Goal: Task Accomplishment & Management: Complete application form

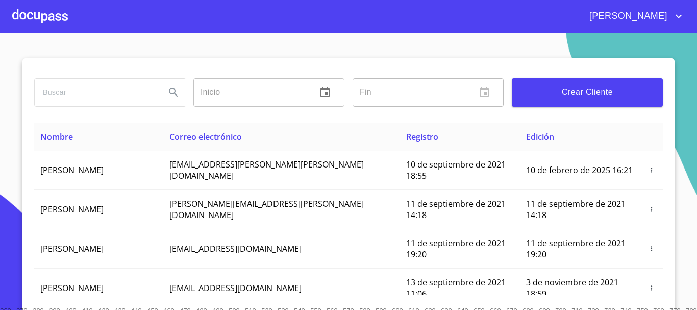
click at [110, 99] on input "search" at bounding box center [96, 93] width 123 height 28
click at [57, 27] on div at bounding box center [40, 16] width 56 height 33
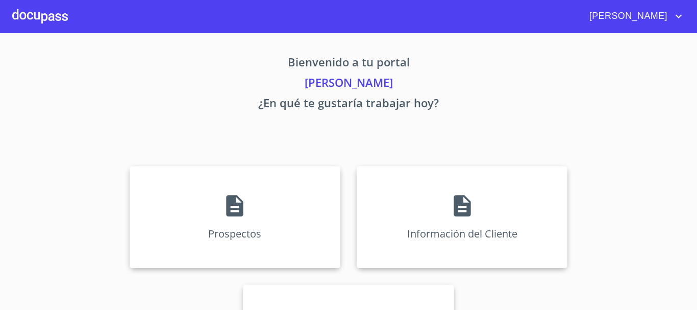
click at [57, 20] on div at bounding box center [40, 16] width 56 height 33
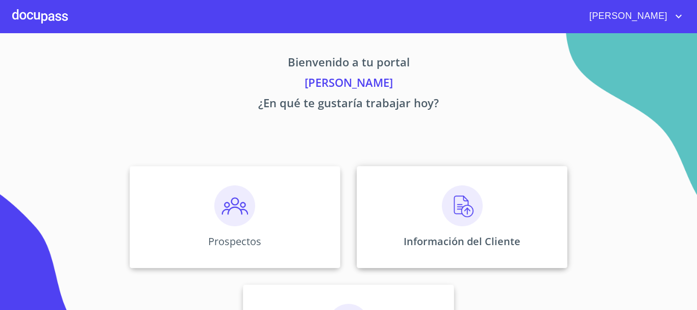
click at [449, 214] on img at bounding box center [462, 205] width 41 height 41
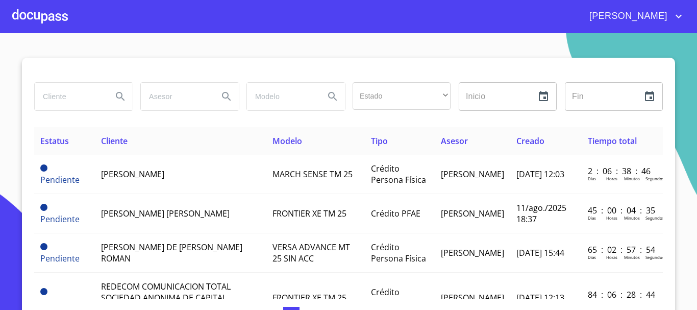
click at [90, 99] on input "search" at bounding box center [69, 97] width 69 height 28
type input "RENATO ROSAS"
click at [117, 92] on icon "Search" at bounding box center [120, 96] width 12 height 12
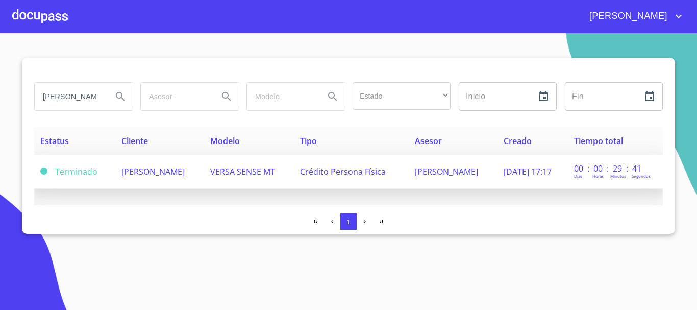
click at [185, 175] on span "[PERSON_NAME]" at bounding box center [152, 171] width 63 height 11
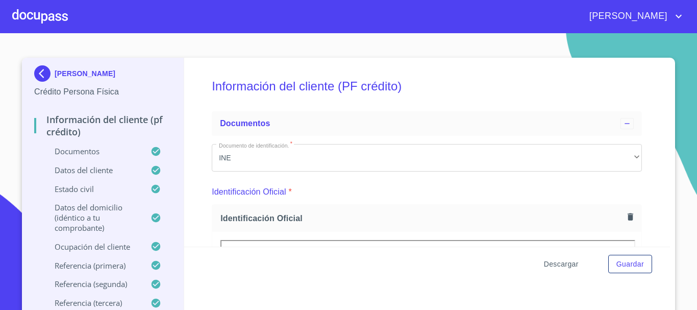
click at [555, 263] on span "Descargar" at bounding box center [561, 264] width 35 height 13
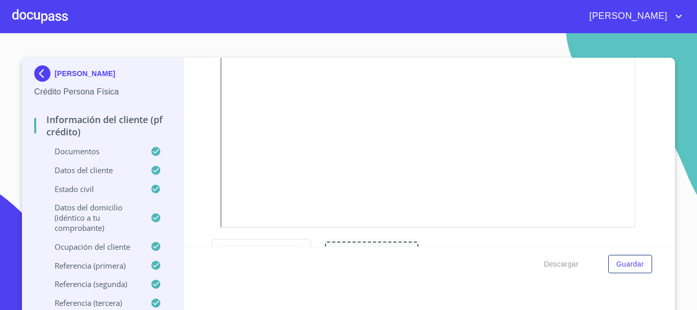
scroll to position [561, 0]
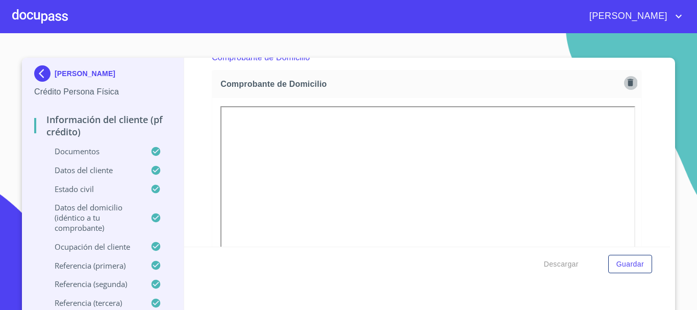
click at [628, 85] on icon "button" at bounding box center [631, 82] width 6 height 7
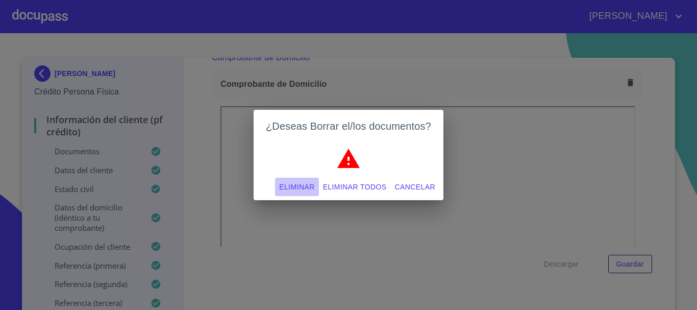
click at [309, 186] on span "Eliminar" at bounding box center [296, 187] width 35 height 13
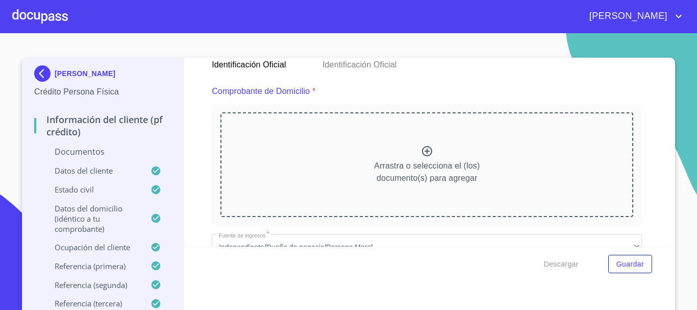
scroll to position [510, 0]
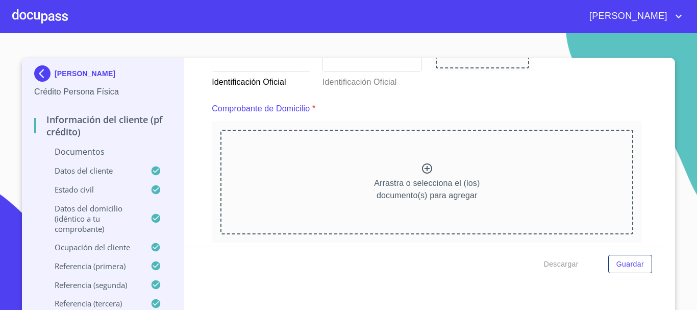
click at [421, 167] on icon at bounding box center [427, 168] width 12 height 12
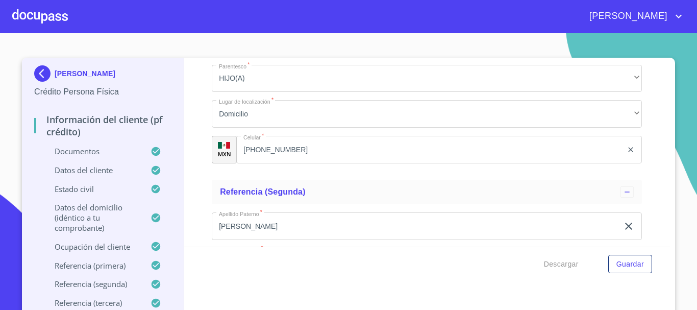
scroll to position [4390, 0]
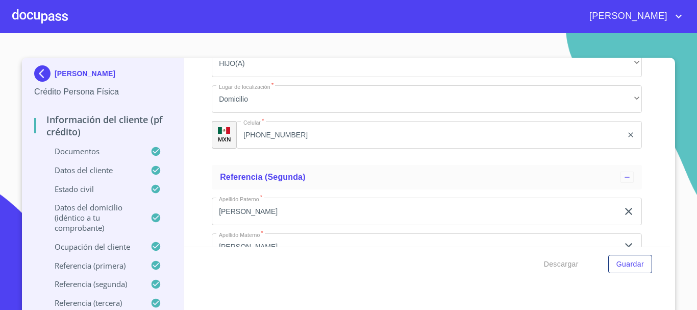
type input "E"
type input "JUBILADO"
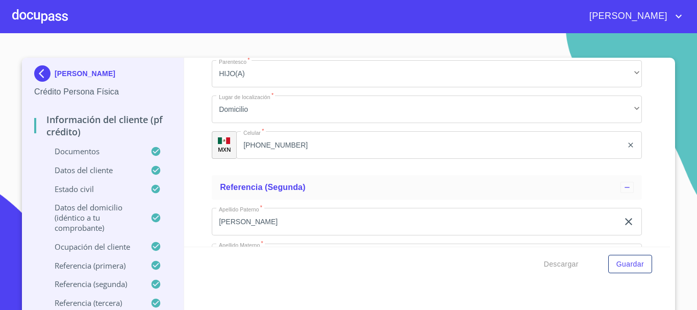
type input "1_"
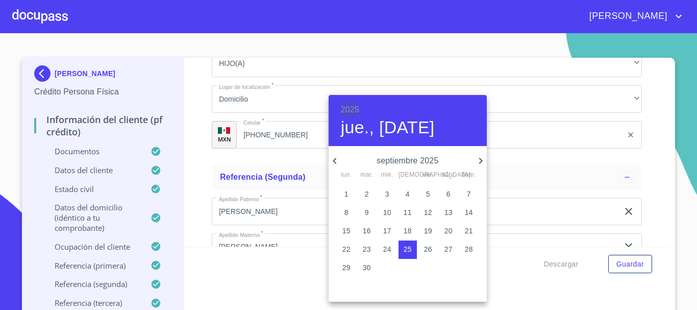
click at [353, 106] on h6 "2025" at bounding box center [350, 110] width 18 height 14
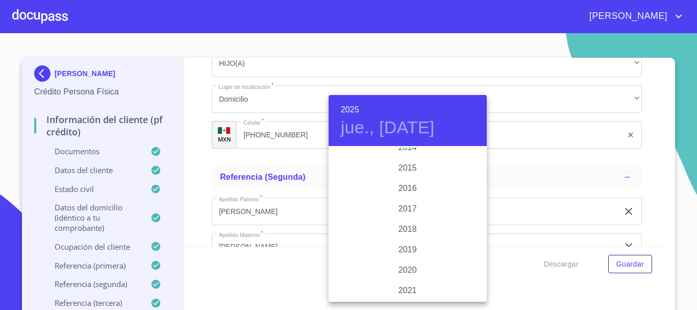
scroll to position [1725, 0]
click at [403, 165] on div "2010" at bounding box center [408, 168] width 158 height 20
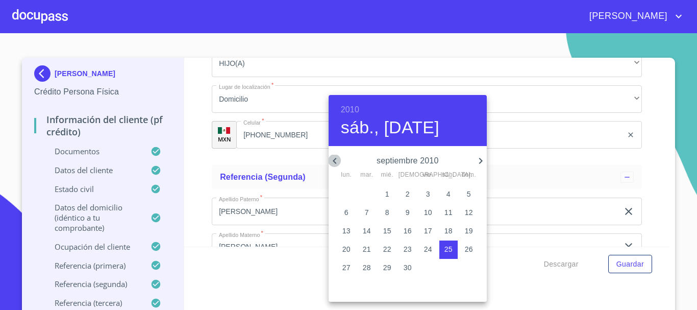
click at [332, 162] on icon "button" at bounding box center [335, 161] width 12 height 12
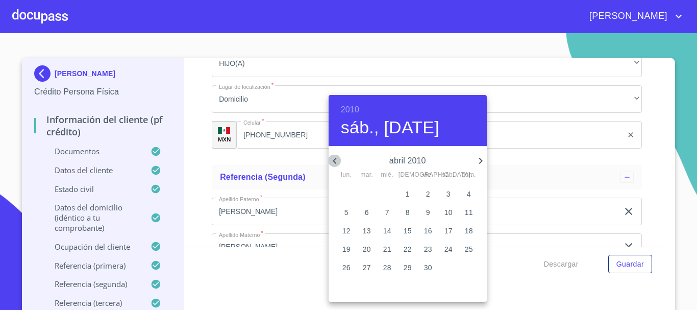
click at [332, 162] on icon "button" at bounding box center [335, 161] width 12 height 12
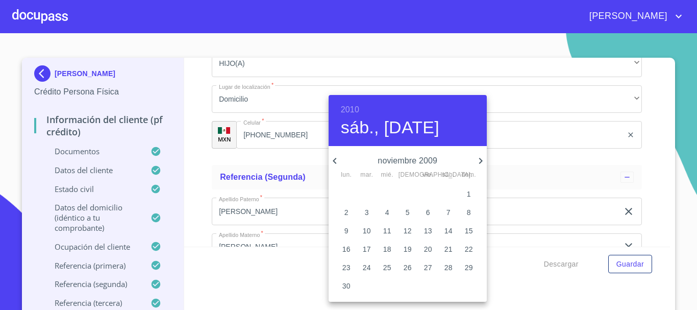
click at [332, 162] on icon "button" at bounding box center [335, 161] width 12 height 12
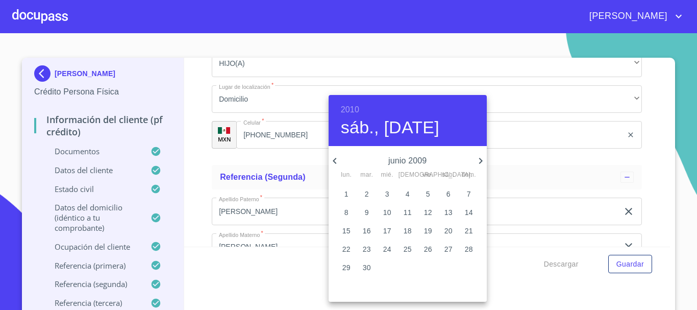
click at [332, 162] on icon "button" at bounding box center [335, 161] width 12 height 12
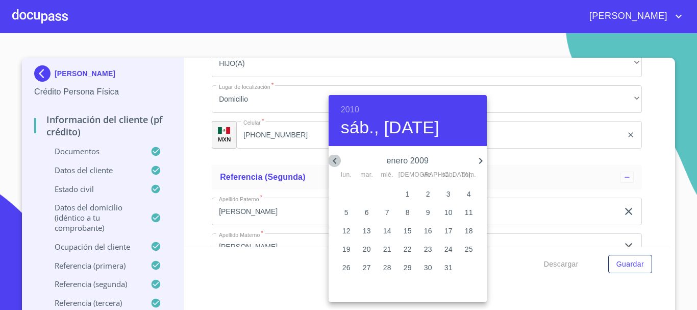
click at [332, 162] on icon "button" at bounding box center [335, 161] width 12 height 12
click at [481, 162] on icon "button" at bounding box center [481, 161] width 4 height 6
click at [410, 196] on span "1" at bounding box center [408, 194] width 18 height 10
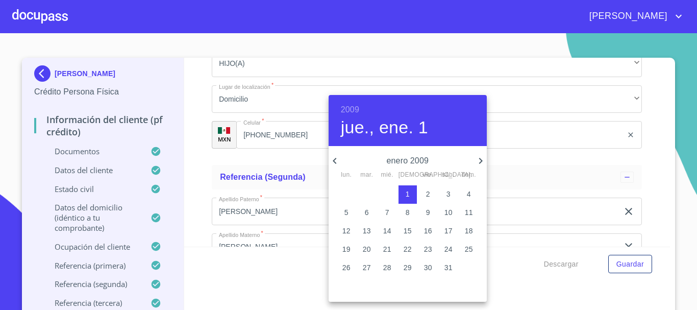
click at [355, 110] on h6 "2009" at bounding box center [350, 110] width 18 height 14
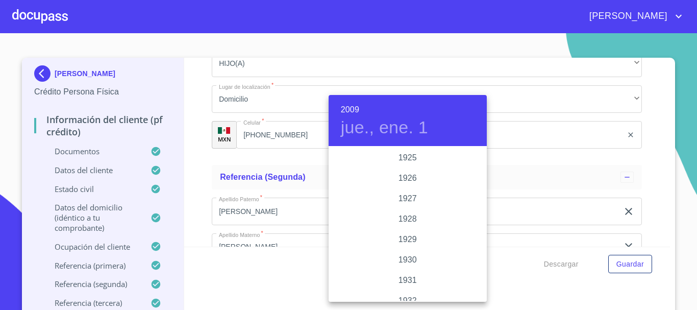
scroll to position [1654, 0]
click at [409, 249] on div "2010" at bounding box center [408, 249] width 158 height 20
type input "1 de ene. de 2010"
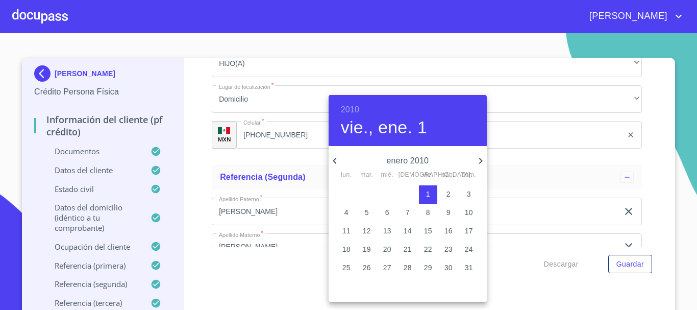
click at [557, 121] on div at bounding box center [348, 155] width 697 height 310
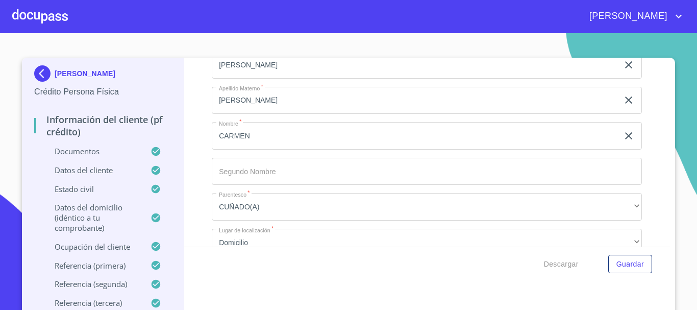
scroll to position [4543, 0]
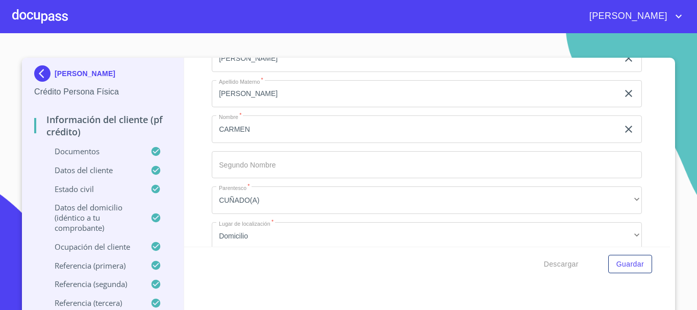
type input "S"
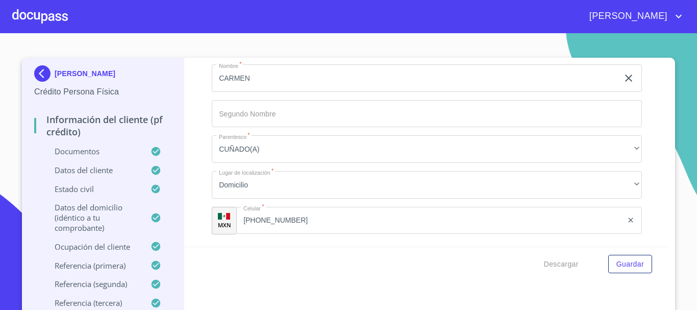
type input "JUBILADO"
type input "V"
type input "1"
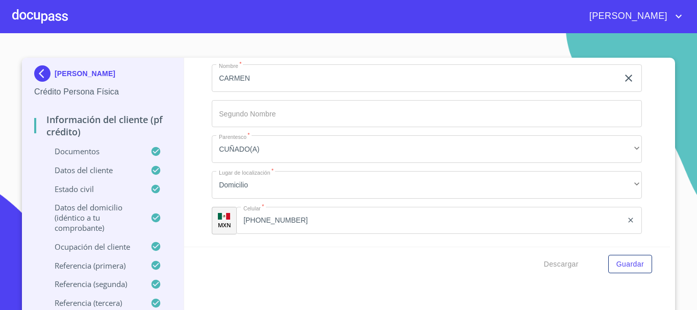
scroll to position [4696, 0]
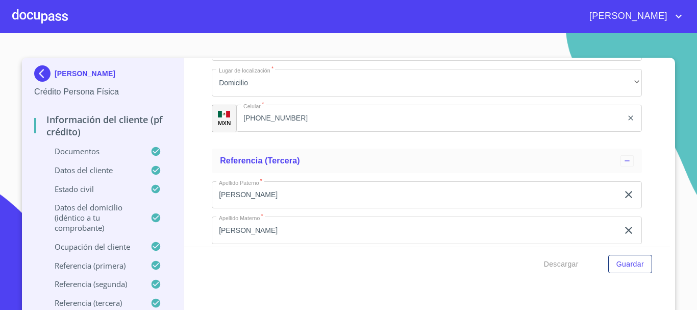
type input "A"
type input "4"
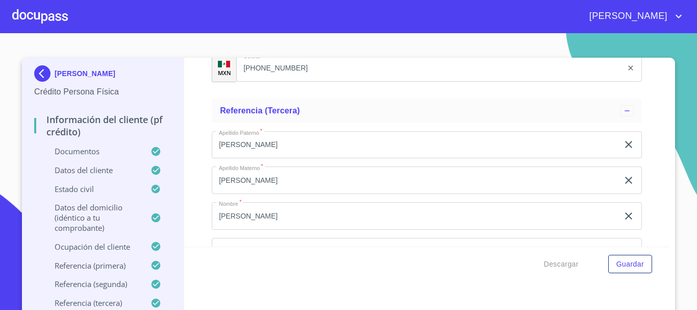
scroll to position [4849, 0]
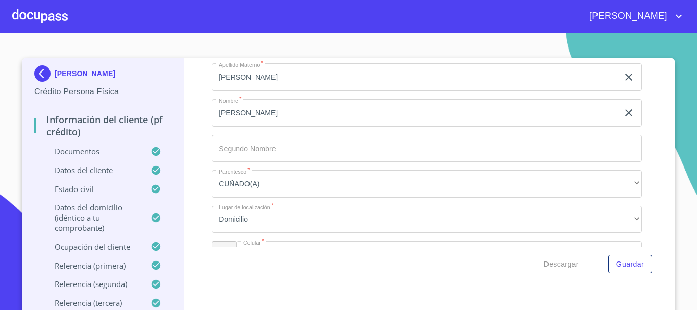
type input "Z"
type input "C"
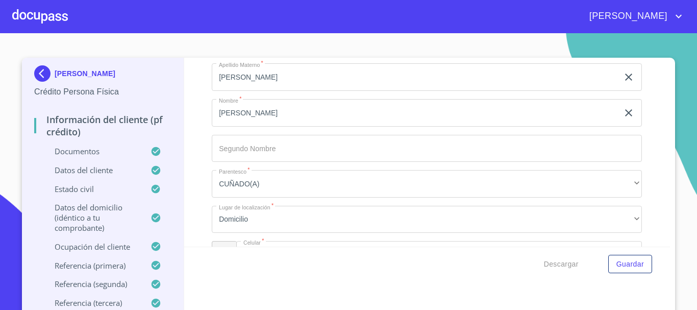
type input "O"
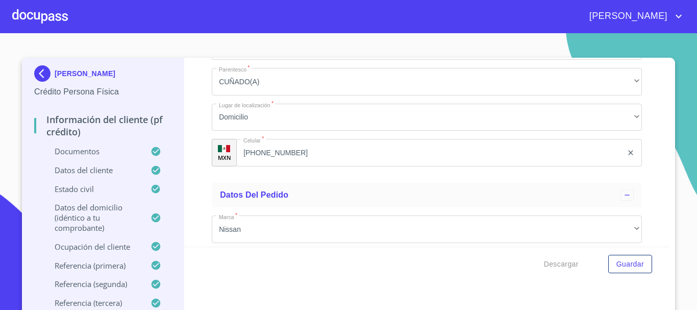
type input "8"
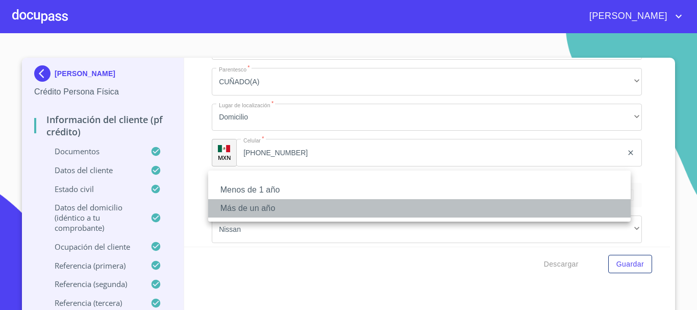
click at [271, 208] on li "Más de un año" at bounding box center [419, 208] width 423 height 18
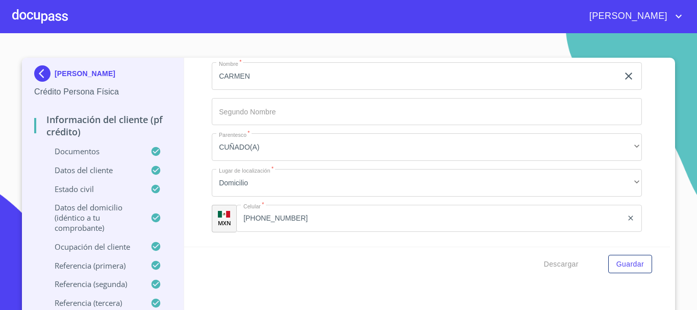
scroll to position [4594, 0]
type input "3"
type input "[PHONE_NUMBER]"
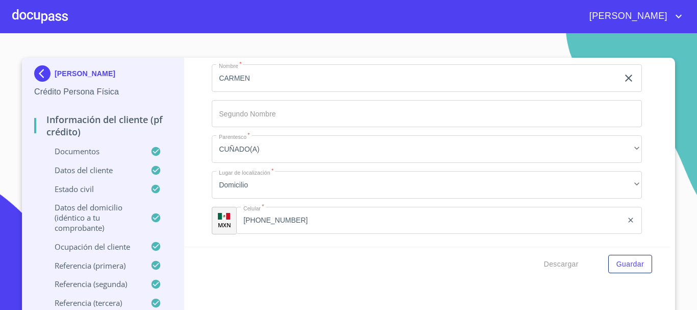
type input "AVENIDA DE LAS PALMERA"
type input "1106"
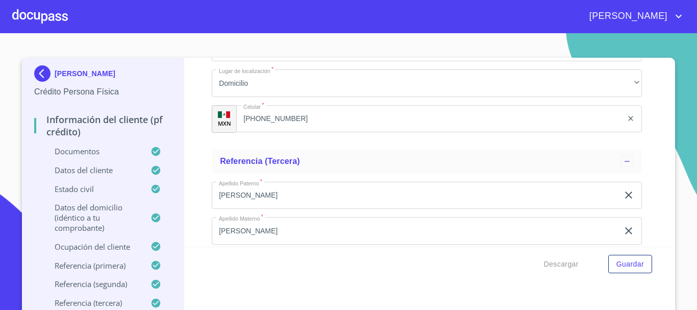
scroll to position [4696, 0]
type input "T"
type input "LA TUZANIA"
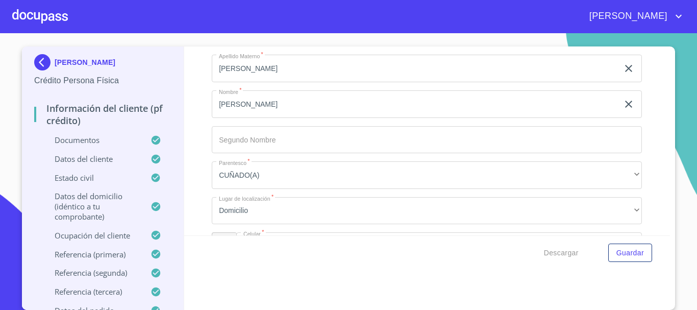
scroll to position [4849, 0]
type input "45138"
type input "[PERSON_NAME]"
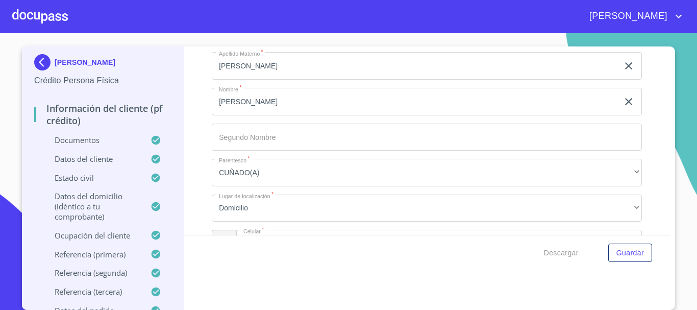
scroll to position [4747, 0]
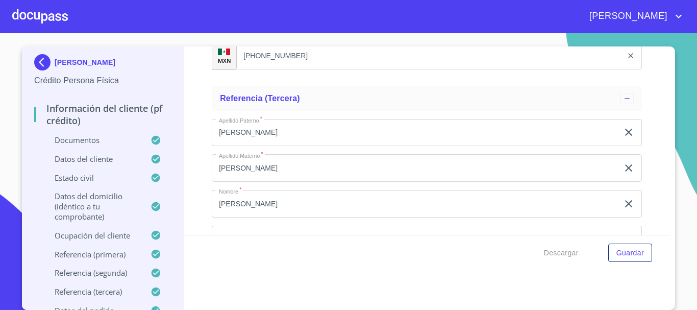
type input "JUBILADO"
type input "ZAPOPAN"
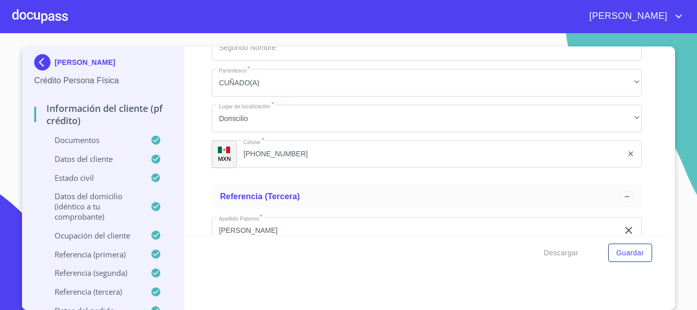
scroll to position [4645, 0]
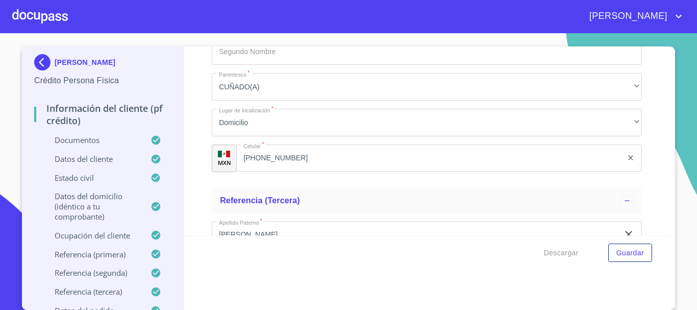
drag, startPoint x: 242, startPoint y: 86, endPoint x: 304, endPoint y: 85, distance: 61.8
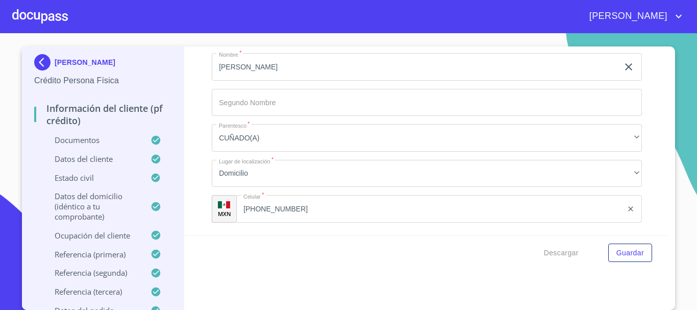
scroll to position [4900, 0]
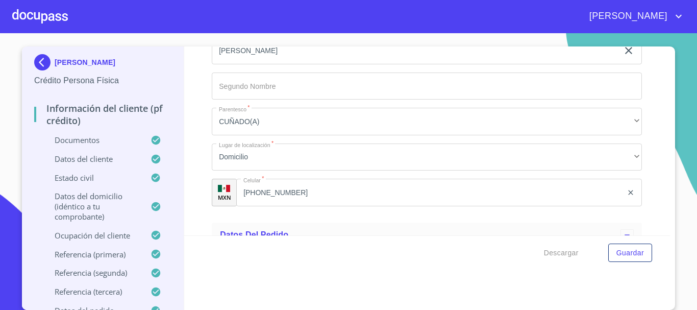
paste input "[PHONE_NUMBER]"
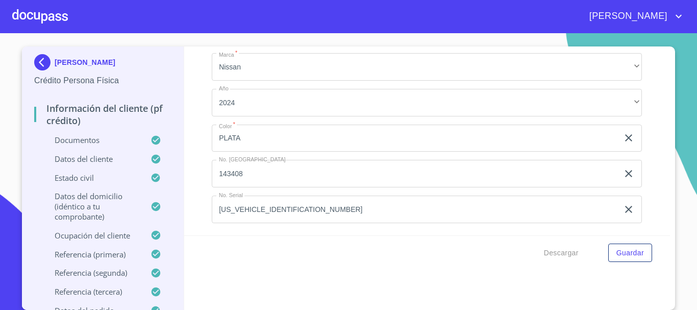
scroll to position [6001, 0]
type input "[PHONE_NUMBER]"
click at [321, 212] on input "3N1CN8AE7RK607240" at bounding box center [415, 209] width 407 height 28
click at [642, 257] on button "Guardar" at bounding box center [630, 252] width 44 height 19
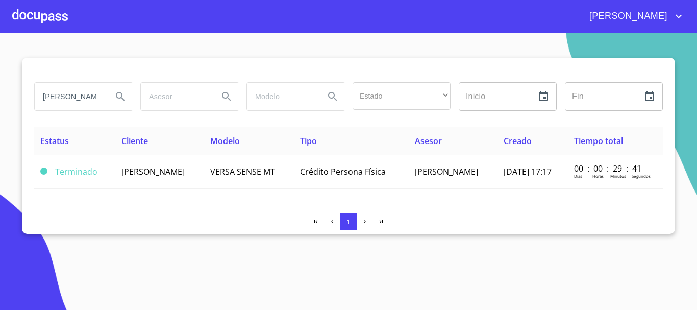
click at [45, 18] on div at bounding box center [40, 16] width 56 height 33
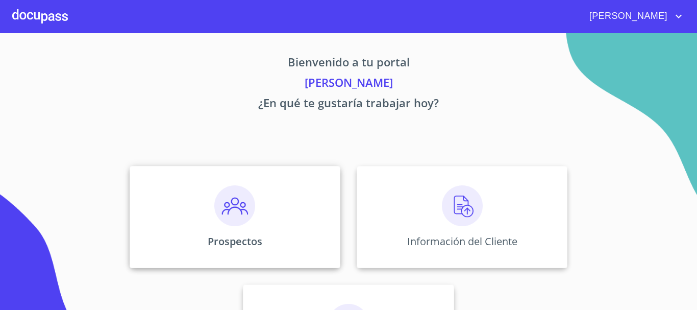
click at [250, 215] on img at bounding box center [234, 205] width 41 height 41
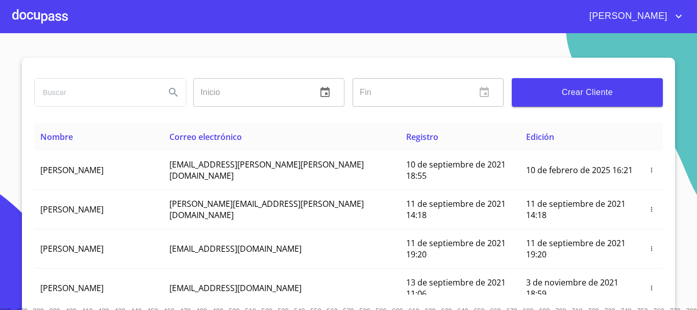
click at [123, 101] on input "search" at bounding box center [96, 93] width 123 height 28
type input "RENATO ROSAS"
click at [175, 93] on icon "Search" at bounding box center [173, 92] width 12 height 12
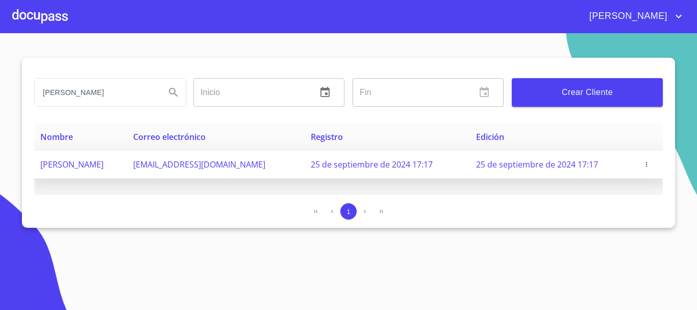
click at [644, 159] on span at bounding box center [649, 164] width 15 height 10
click at [644, 164] on icon "button" at bounding box center [646, 164] width 7 height 7
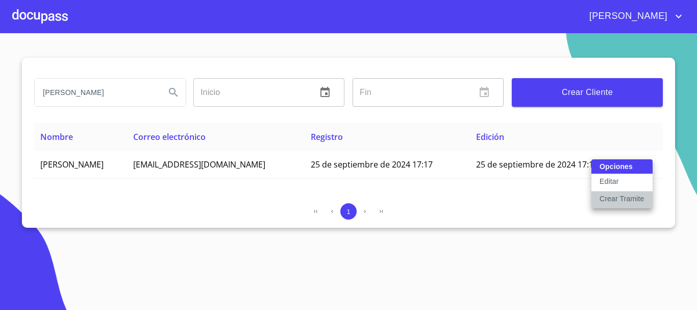
click at [619, 198] on p "Crear Tramite" at bounding box center [622, 198] width 45 height 10
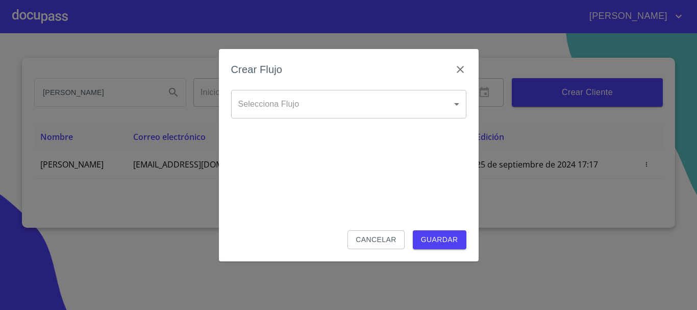
click at [329, 108] on body "ADRIANA RENATO ROSAS Inicio ​ Fin ​ Crear Cliente Nombre Correo electrónico Reg…" at bounding box center [348, 155] width 697 height 310
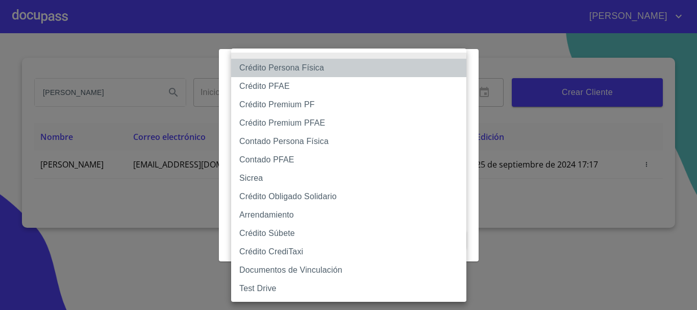
click at [316, 67] on li "Crédito Persona Física" at bounding box center [348, 68] width 235 height 18
type input "6009fb3c7d1714eb8809aa97"
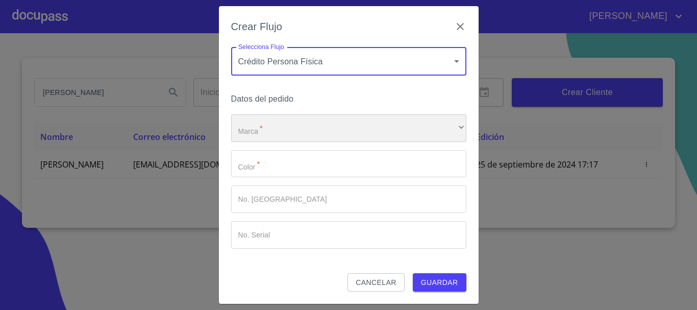
click at [297, 133] on div "​" at bounding box center [348, 128] width 235 height 28
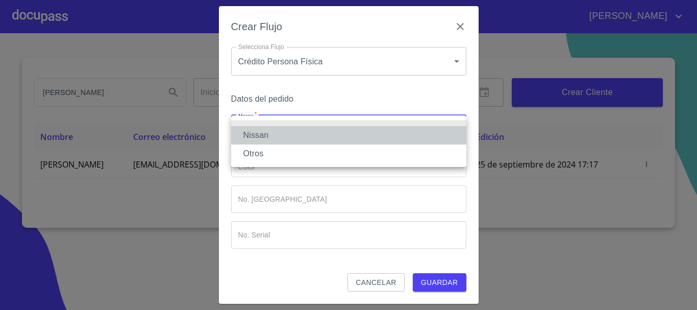
click at [279, 134] on li "Nissan" at bounding box center [348, 135] width 235 height 18
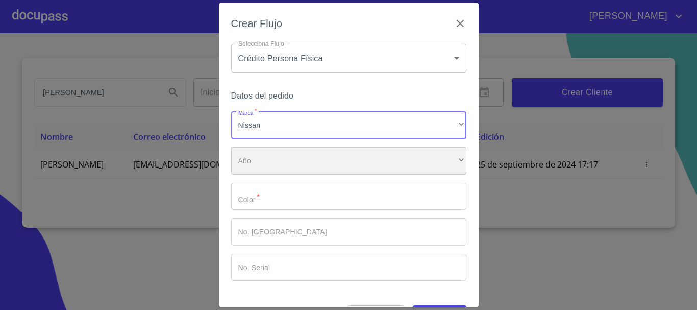
click at [278, 159] on div "​" at bounding box center [348, 161] width 235 height 28
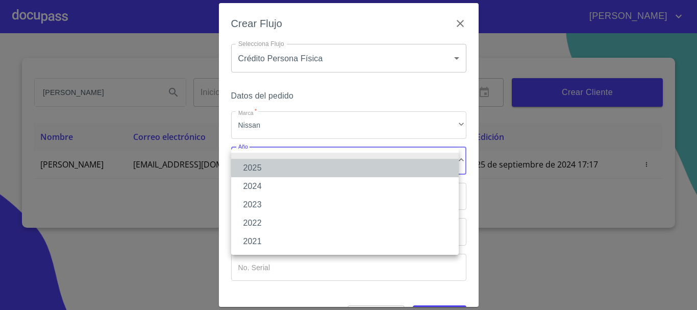
click at [275, 169] on li "2025" at bounding box center [345, 168] width 228 height 18
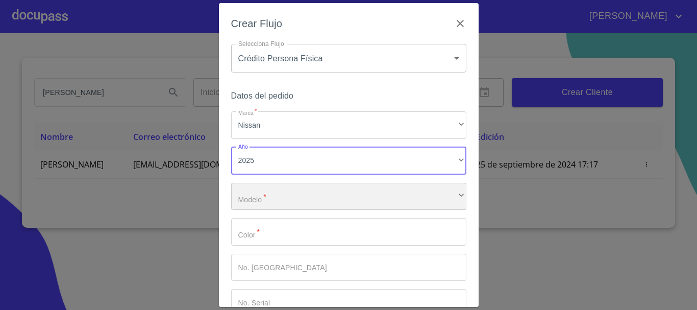
click at [278, 191] on div "​" at bounding box center [348, 197] width 235 height 28
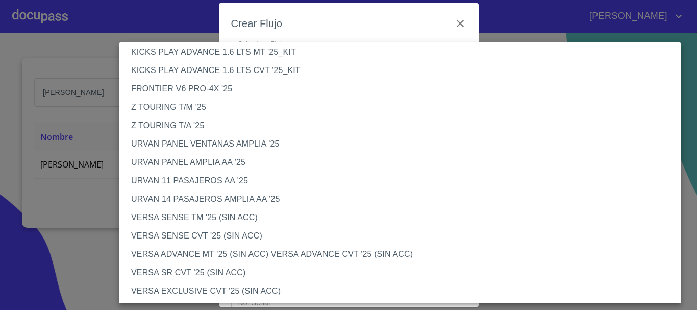
scroll to position [255, 0]
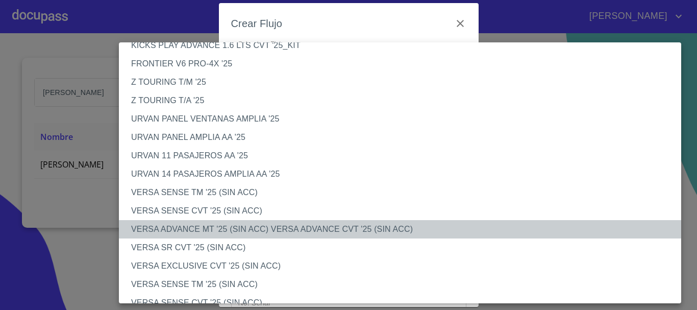
click at [228, 230] on li "VERSA ADVANCE MT '25 (SIN ACC) VERSA ADVANCE CVT '25 (SIN ACC)" at bounding box center [404, 229] width 570 height 18
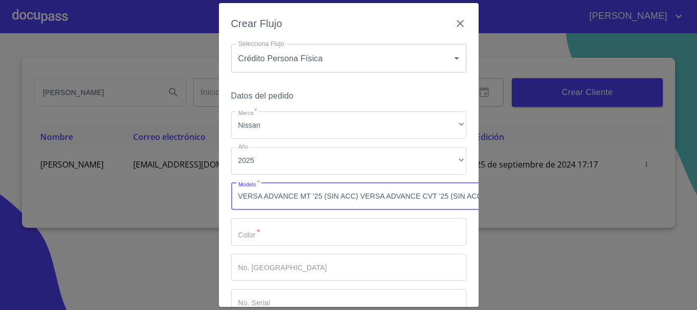
click at [256, 234] on input "Marca   *" at bounding box center [348, 232] width 235 height 28
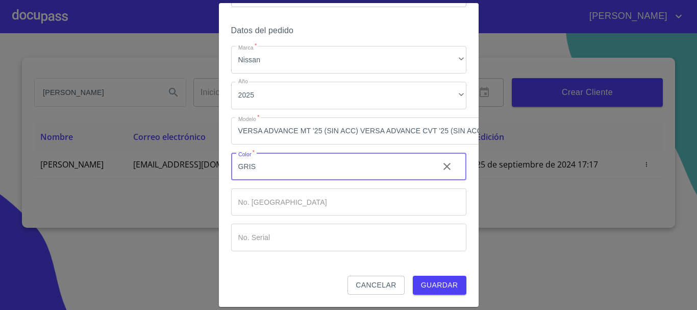
scroll to position [73, 0]
type input "GRIS"
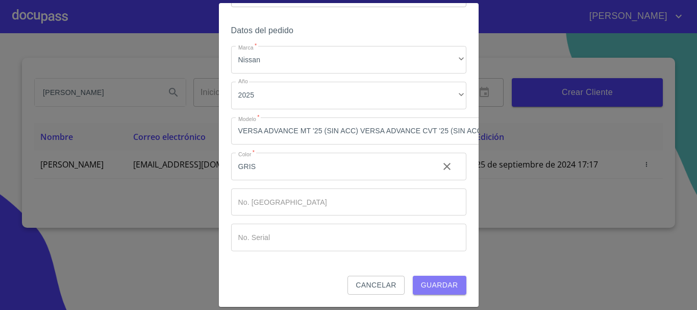
click at [433, 279] on span "Guardar" at bounding box center [439, 285] width 37 height 13
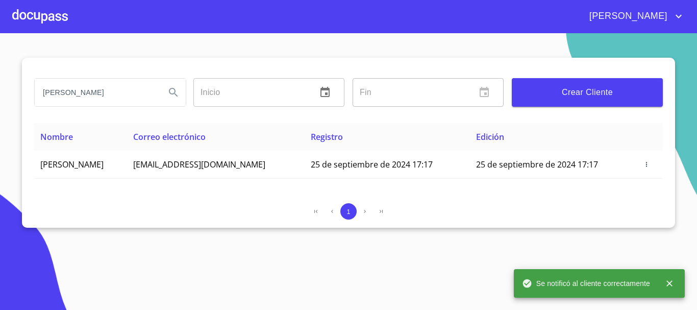
click at [61, 13] on div at bounding box center [40, 16] width 56 height 33
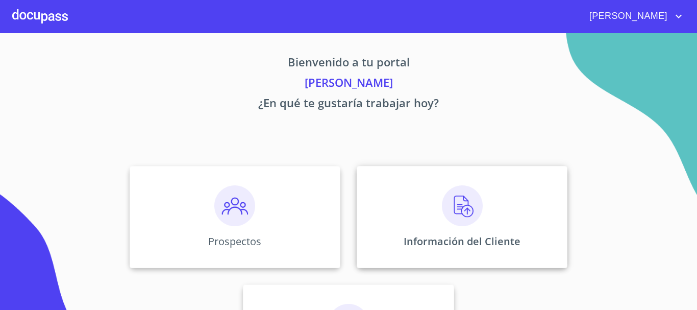
click at [469, 209] on img at bounding box center [462, 205] width 41 height 41
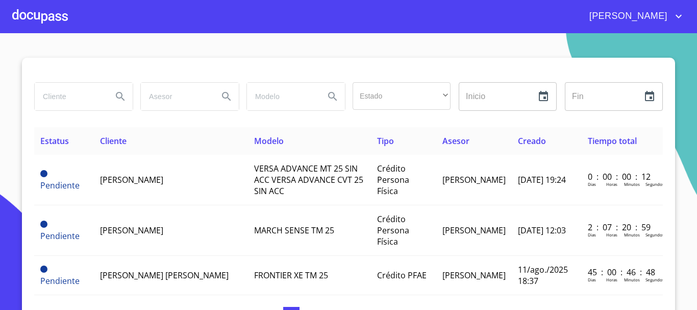
click at [70, 99] on input "search" at bounding box center [69, 97] width 69 height 28
type input "RENATO ROSAS"
click at [118, 97] on icon "Search" at bounding box center [120, 96] width 12 height 12
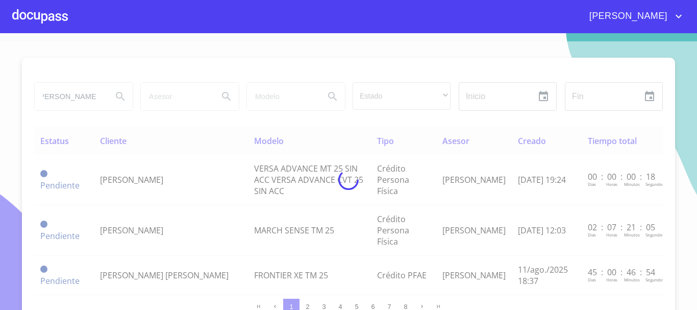
scroll to position [0, 0]
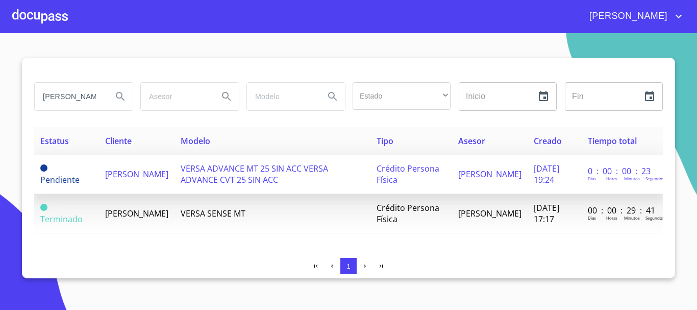
click at [151, 173] on span "[PERSON_NAME]" at bounding box center [136, 173] width 63 height 11
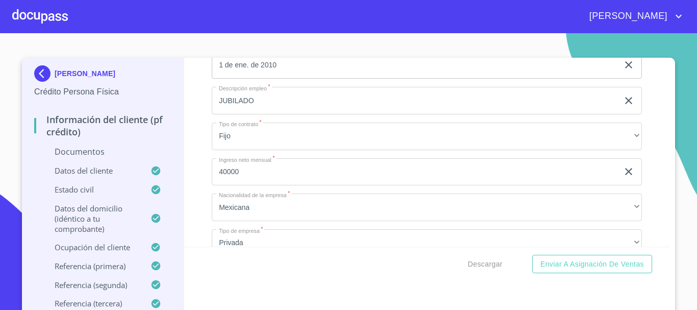
scroll to position [3369, 0]
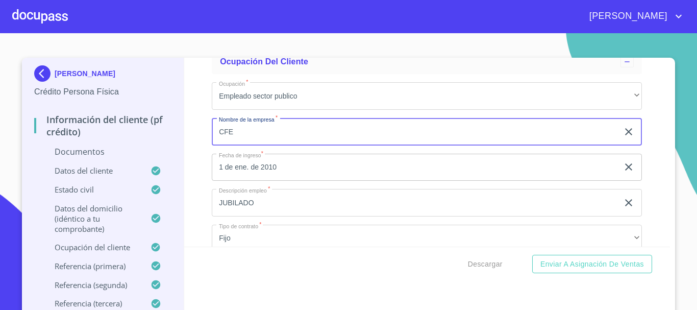
click at [267, 145] on input "CFE" at bounding box center [415, 132] width 407 height 28
type input "C"
type input "[PERSON_NAME]"
click at [325, 181] on input "1 de ene. de 2010" at bounding box center [417, 168] width 411 height 28
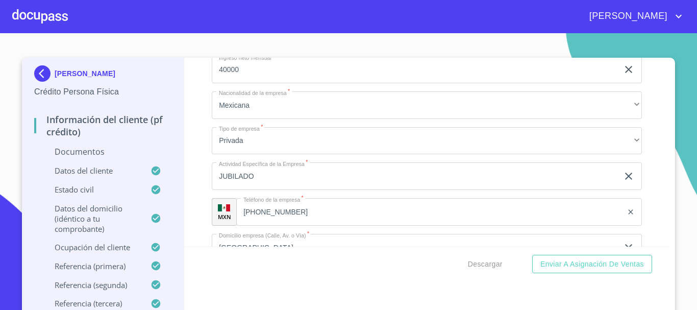
scroll to position [3624, 0]
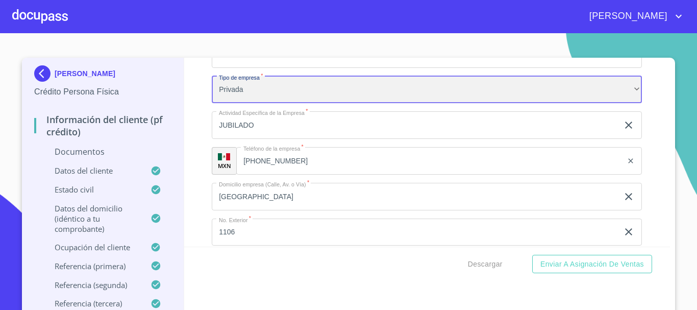
click at [278, 102] on div "Privada" at bounding box center [427, 90] width 430 height 28
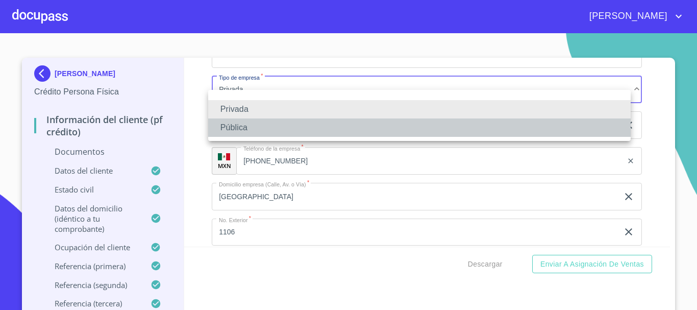
click at [262, 135] on li "Pública" at bounding box center [419, 127] width 423 height 18
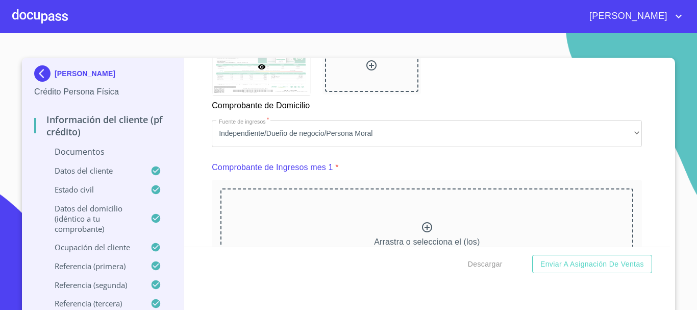
scroll to position [919, 0]
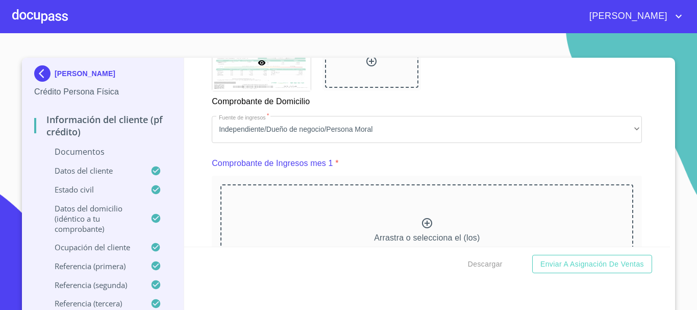
click at [421, 229] on icon at bounding box center [427, 223] width 12 height 12
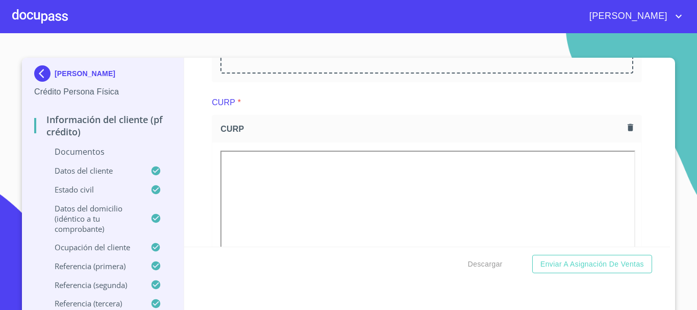
scroll to position [1480, 0]
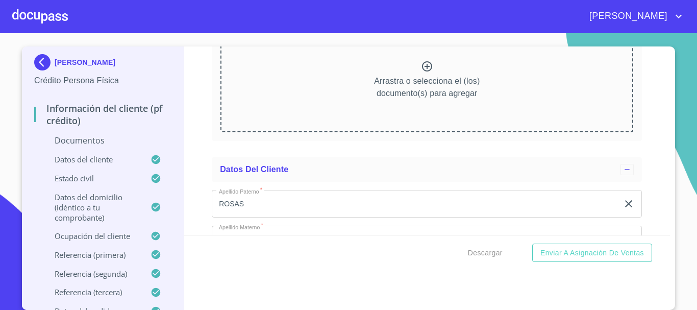
scroll to position [1889, 0]
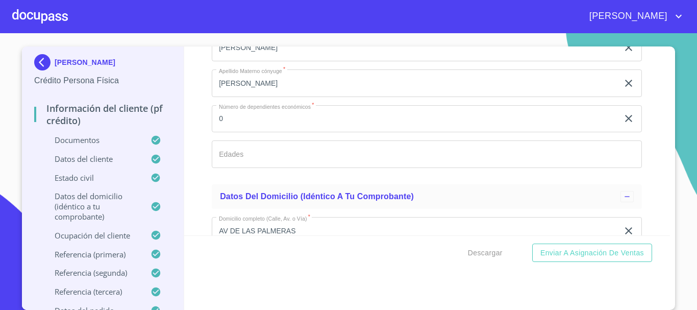
scroll to position [2807, 0]
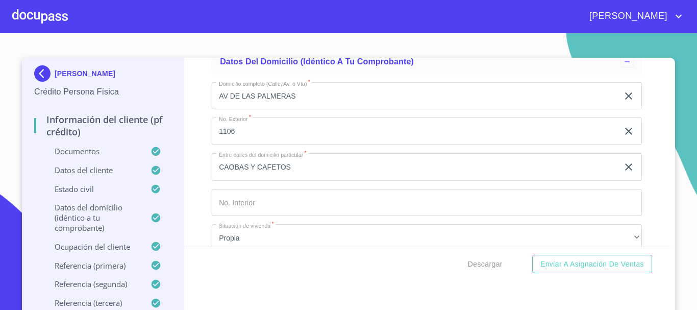
scroll to position [2858, 0]
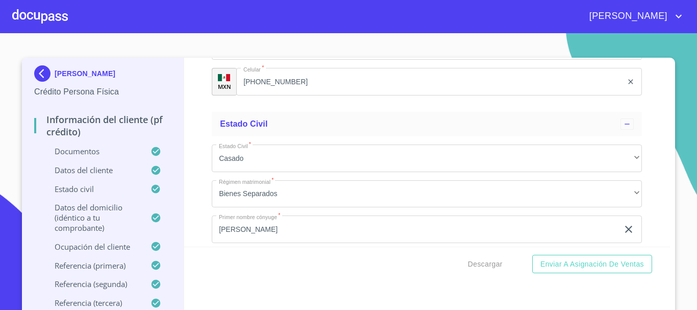
scroll to position [2909, 0]
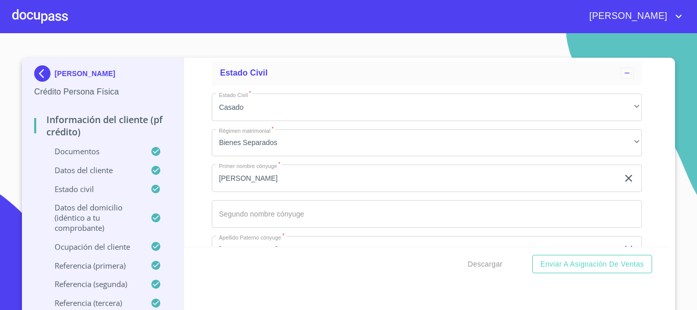
click at [465, 55] on section "RENATO ROSAS MENDOZA Crédito Persona Física Información del cliente (PF crédito…" at bounding box center [348, 171] width 697 height 277
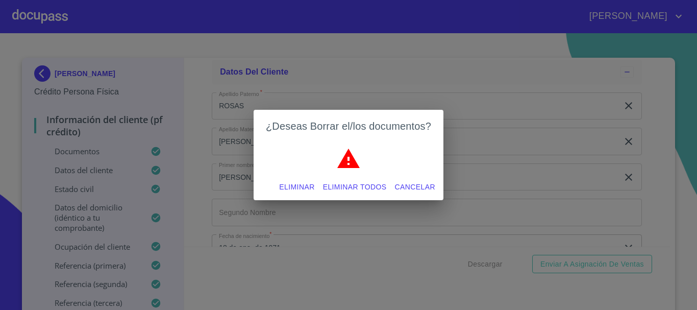
click at [291, 187] on span "Eliminar" at bounding box center [296, 187] width 35 height 13
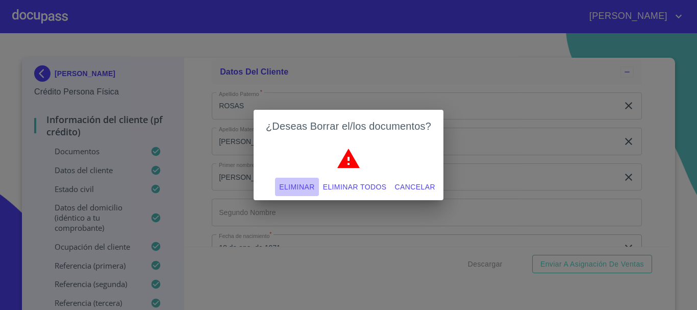
click at [292, 186] on span "Eliminar" at bounding box center [296, 187] width 35 height 13
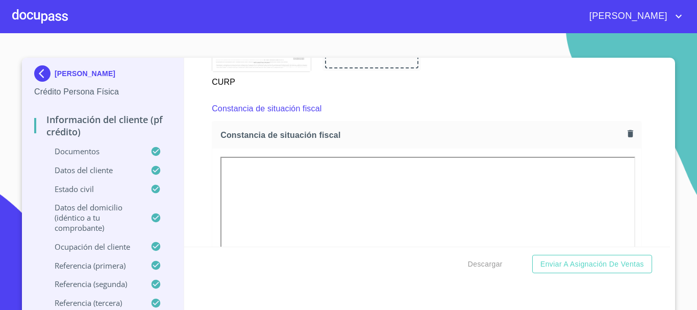
scroll to position [1940, 0]
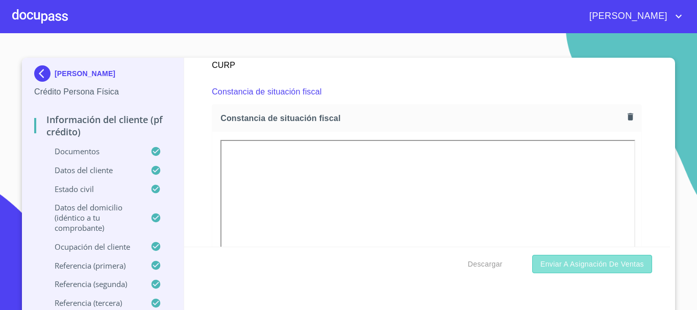
click at [543, 267] on span "Enviar a Asignación de Ventas" at bounding box center [593, 264] width 104 height 13
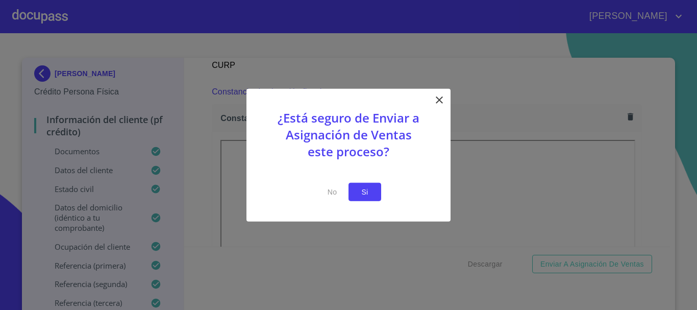
click at [363, 192] on span "Si" at bounding box center [365, 191] width 16 height 13
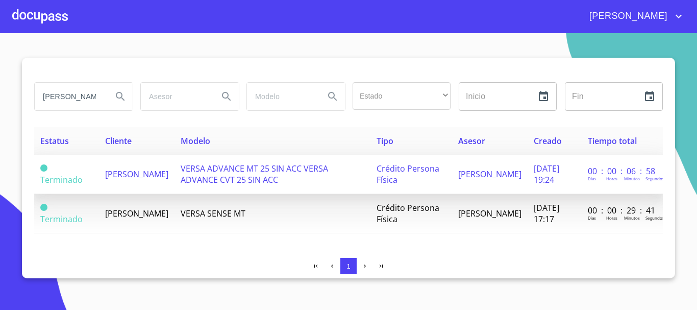
click at [99, 170] on td "[PERSON_NAME]" at bounding box center [137, 174] width 76 height 39
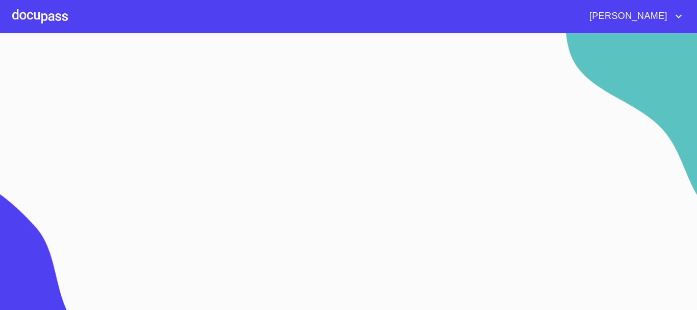
click at [98, 170] on section at bounding box center [348, 171] width 697 height 277
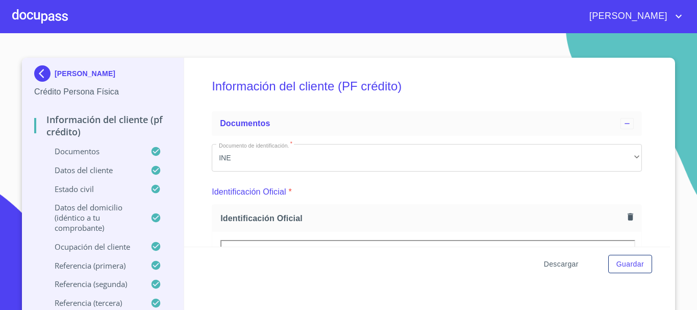
click at [563, 261] on span "Descargar" at bounding box center [561, 264] width 35 height 13
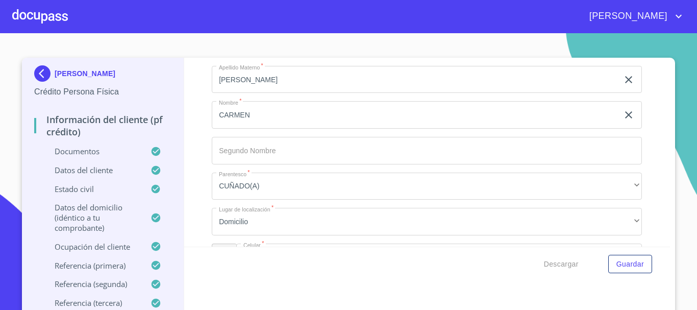
scroll to position [4900, 0]
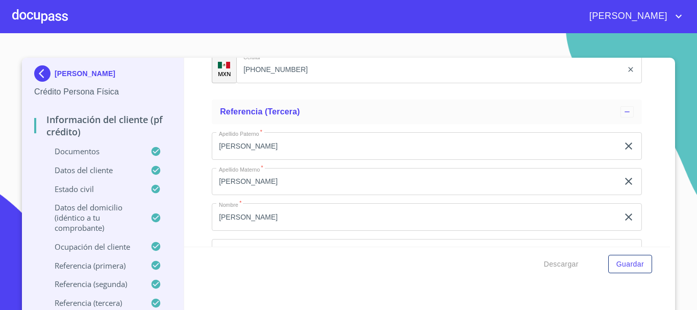
scroll to position [5053, 0]
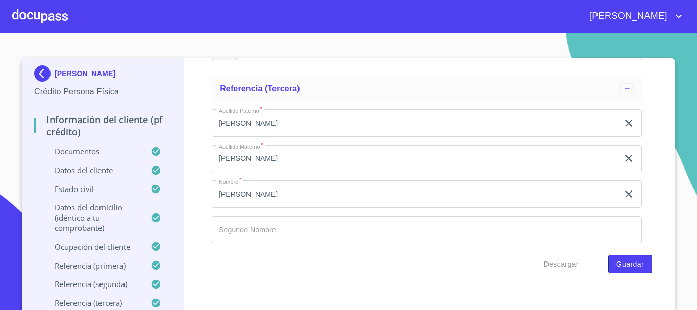
type input "[GEOGRAPHIC_DATA]"
click at [617, 266] on span "Guardar" at bounding box center [631, 264] width 28 height 13
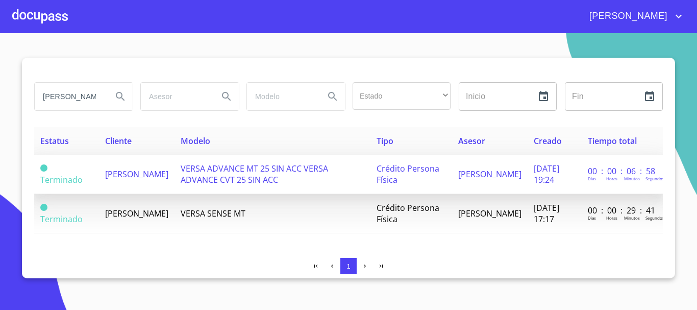
click at [138, 174] on span "[PERSON_NAME]" at bounding box center [136, 173] width 63 height 11
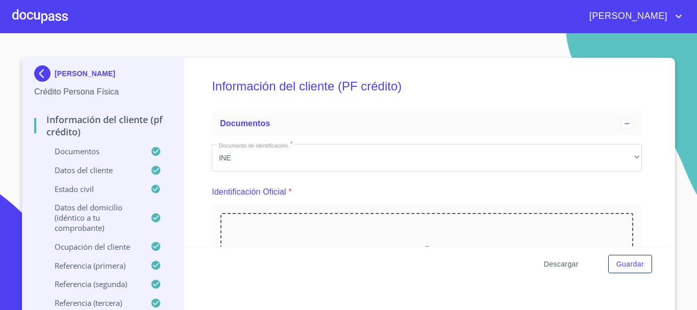
click at [549, 264] on span "Descargar" at bounding box center [561, 264] width 35 height 13
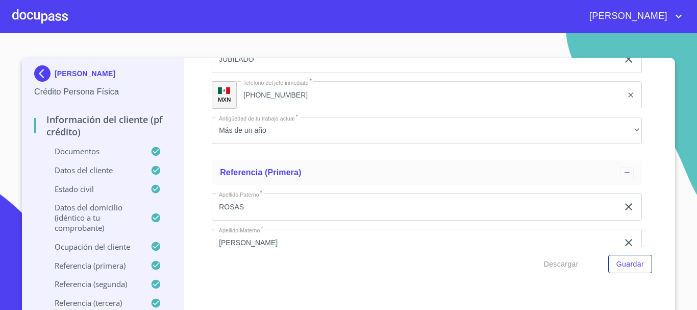
scroll to position [4441, 0]
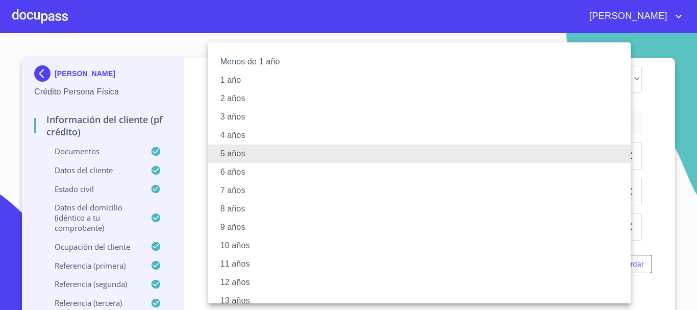
click at [237, 169] on li "6 años" at bounding box center [423, 172] width 430 height 18
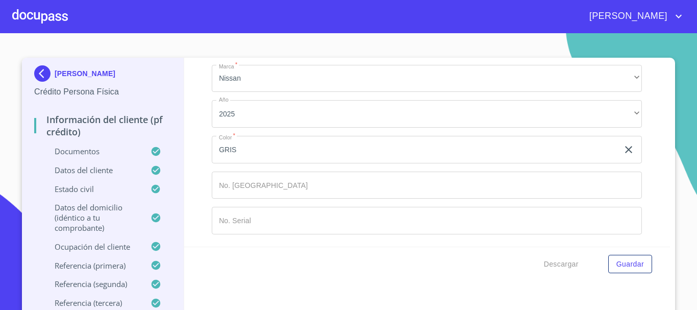
scroll to position [5462, 0]
click at [617, 264] on span "Guardar" at bounding box center [631, 264] width 28 height 13
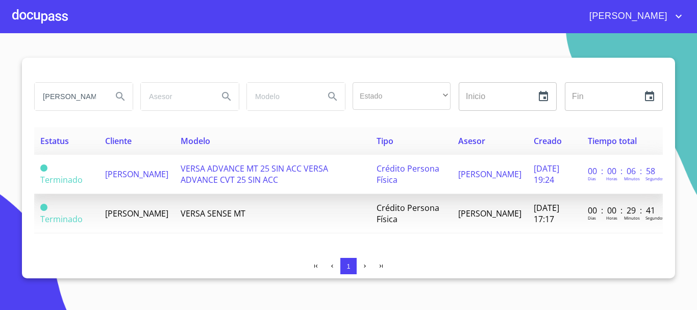
click at [132, 172] on span "[PERSON_NAME]" at bounding box center [136, 173] width 63 height 11
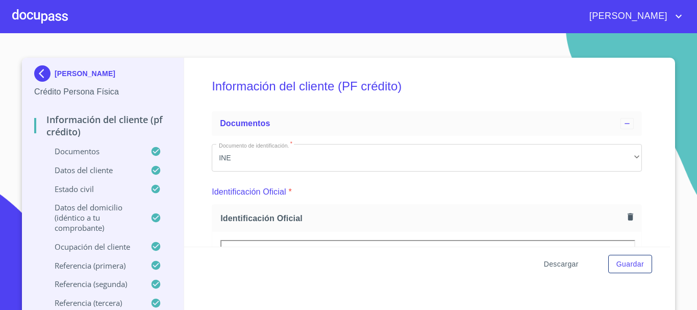
click at [558, 267] on span "Descargar" at bounding box center [561, 264] width 35 height 13
click at [544, 268] on span "Descargar" at bounding box center [561, 264] width 35 height 13
